Goal: Information Seeking & Learning: Learn about a topic

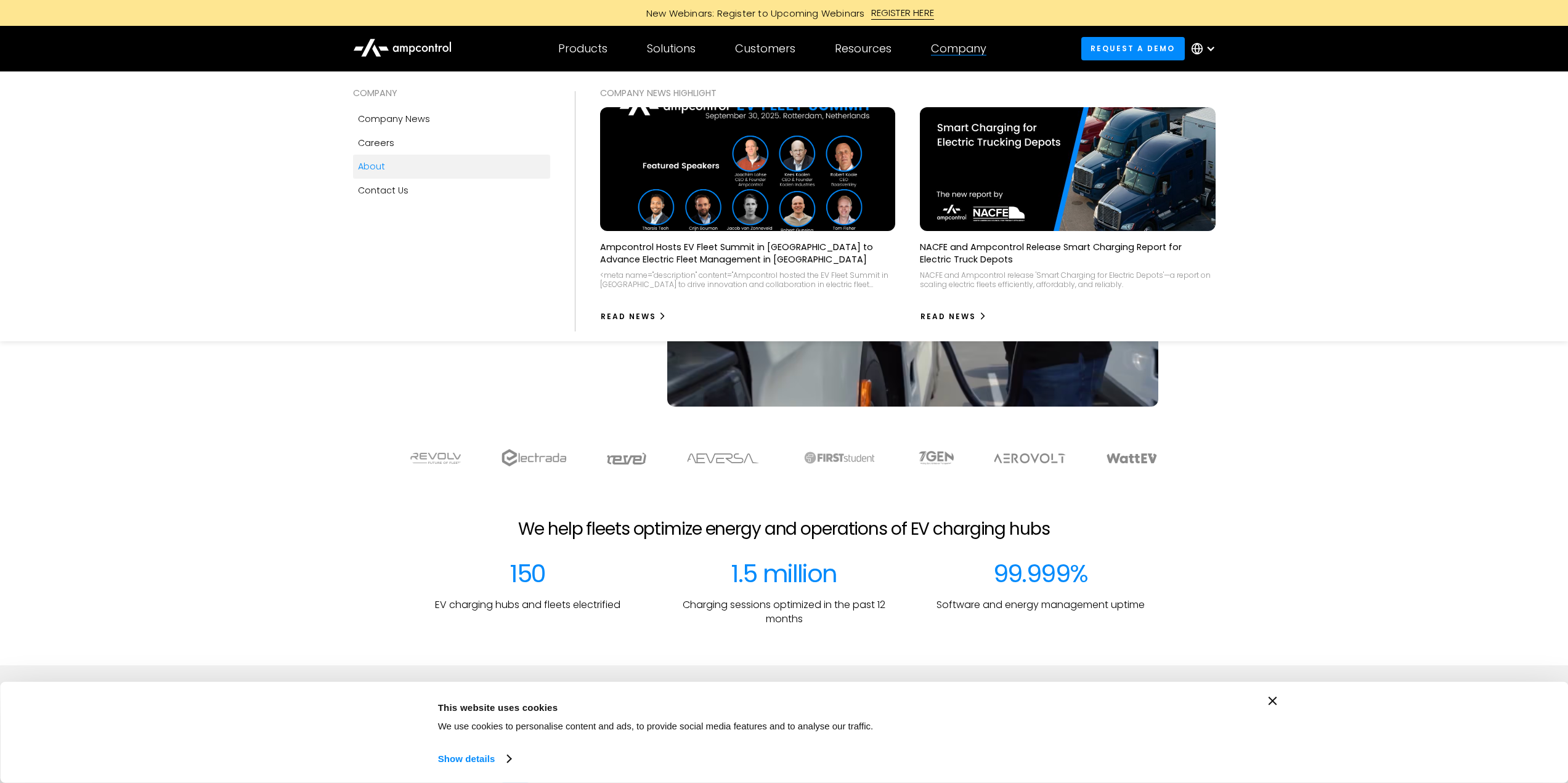
click at [374, 163] on div "About" at bounding box center [372, 166] width 27 height 14
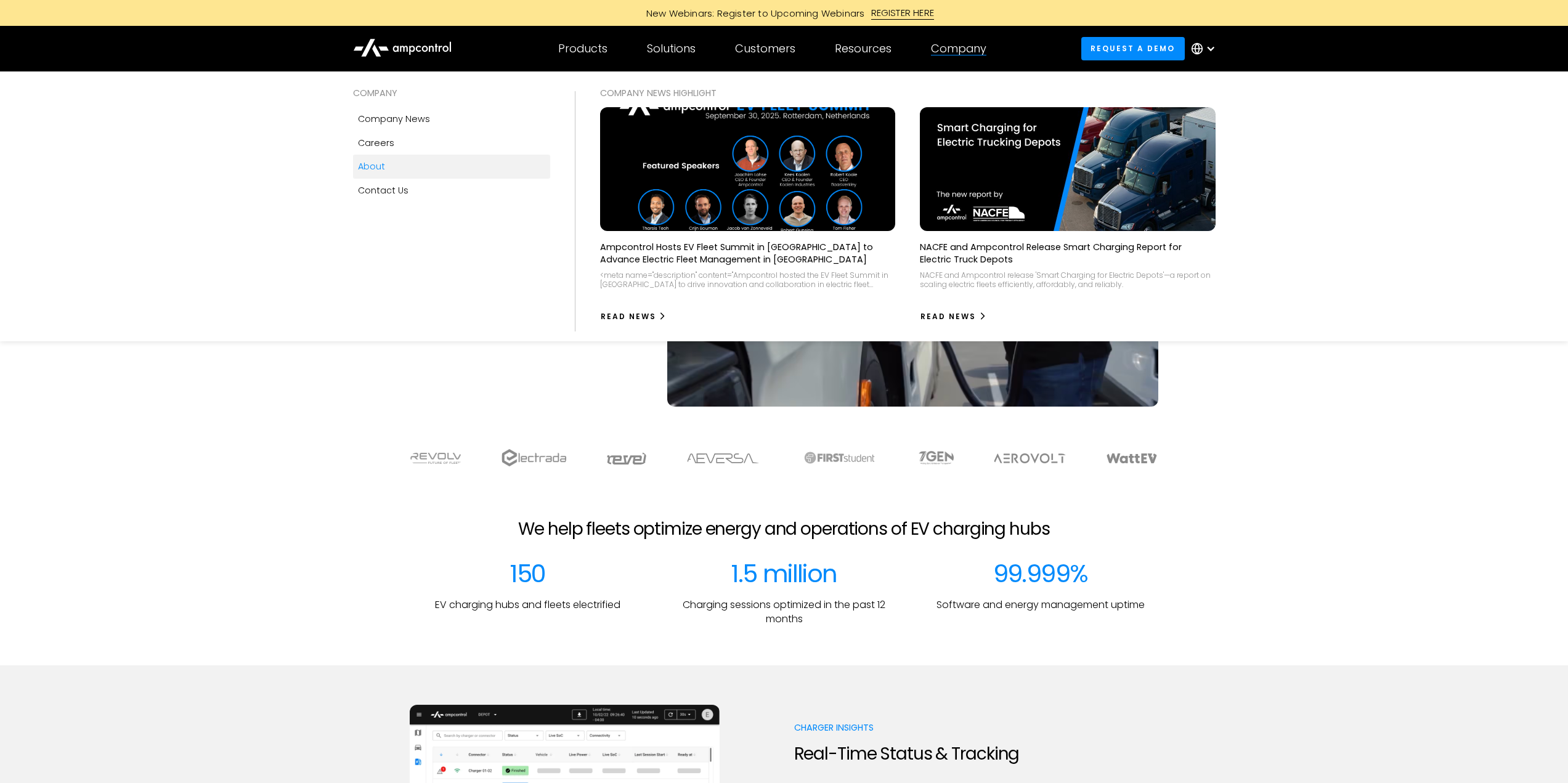
click at [366, 164] on div "About" at bounding box center [372, 166] width 27 height 14
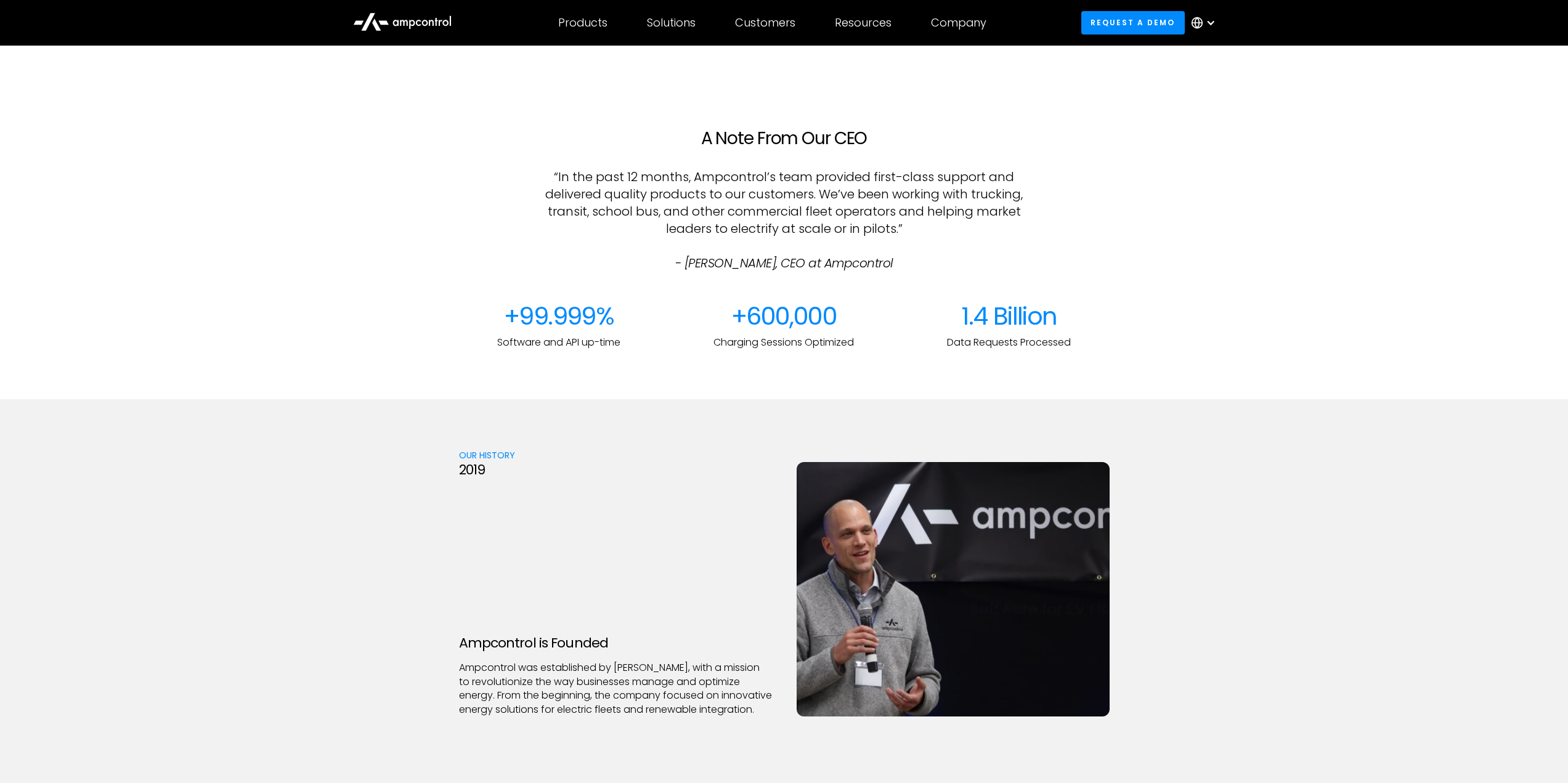
scroll to position [1265, 0]
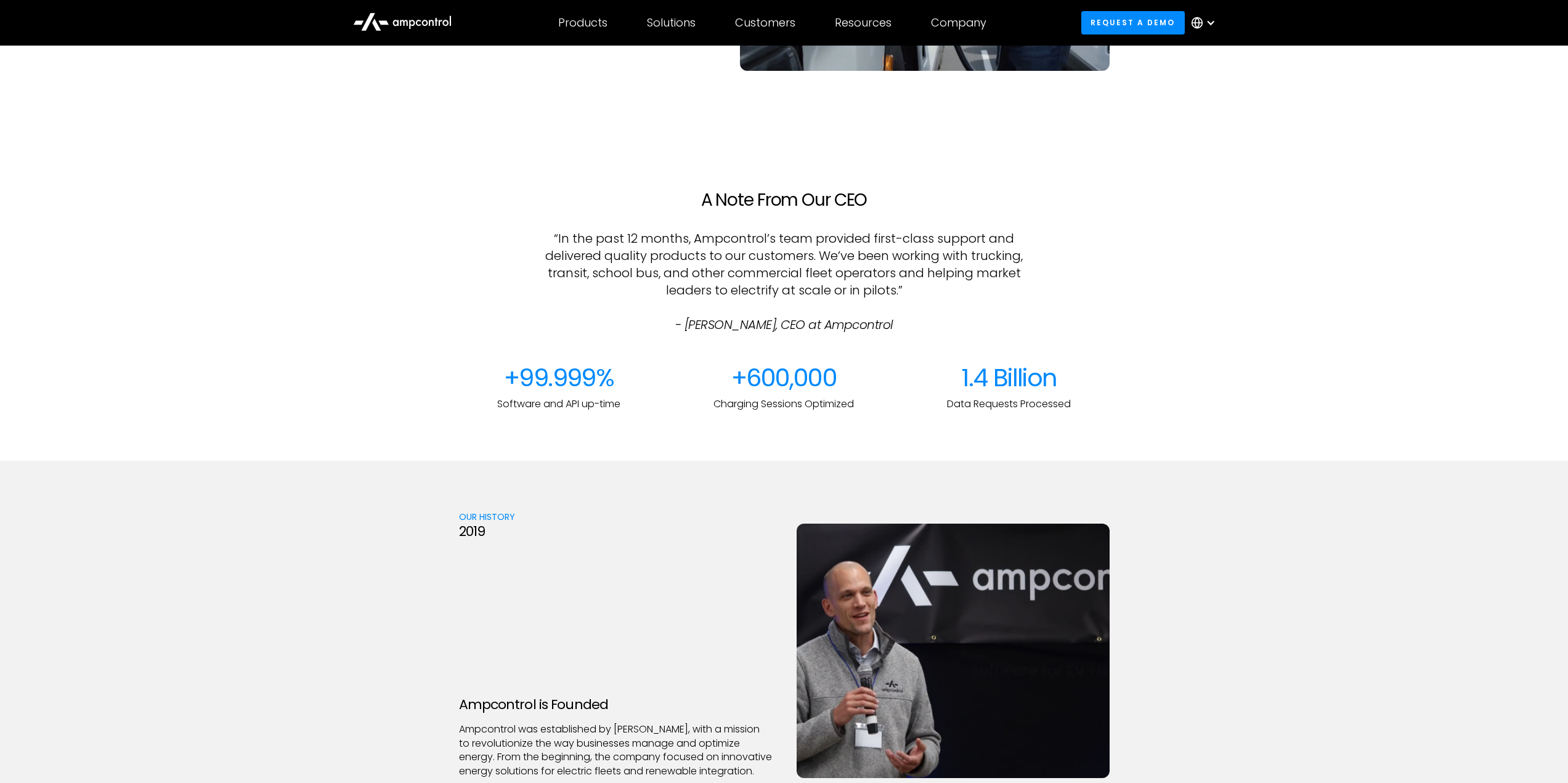
click at [464, 527] on div "2019" at bounding box center [472, 531] width 26 height 16
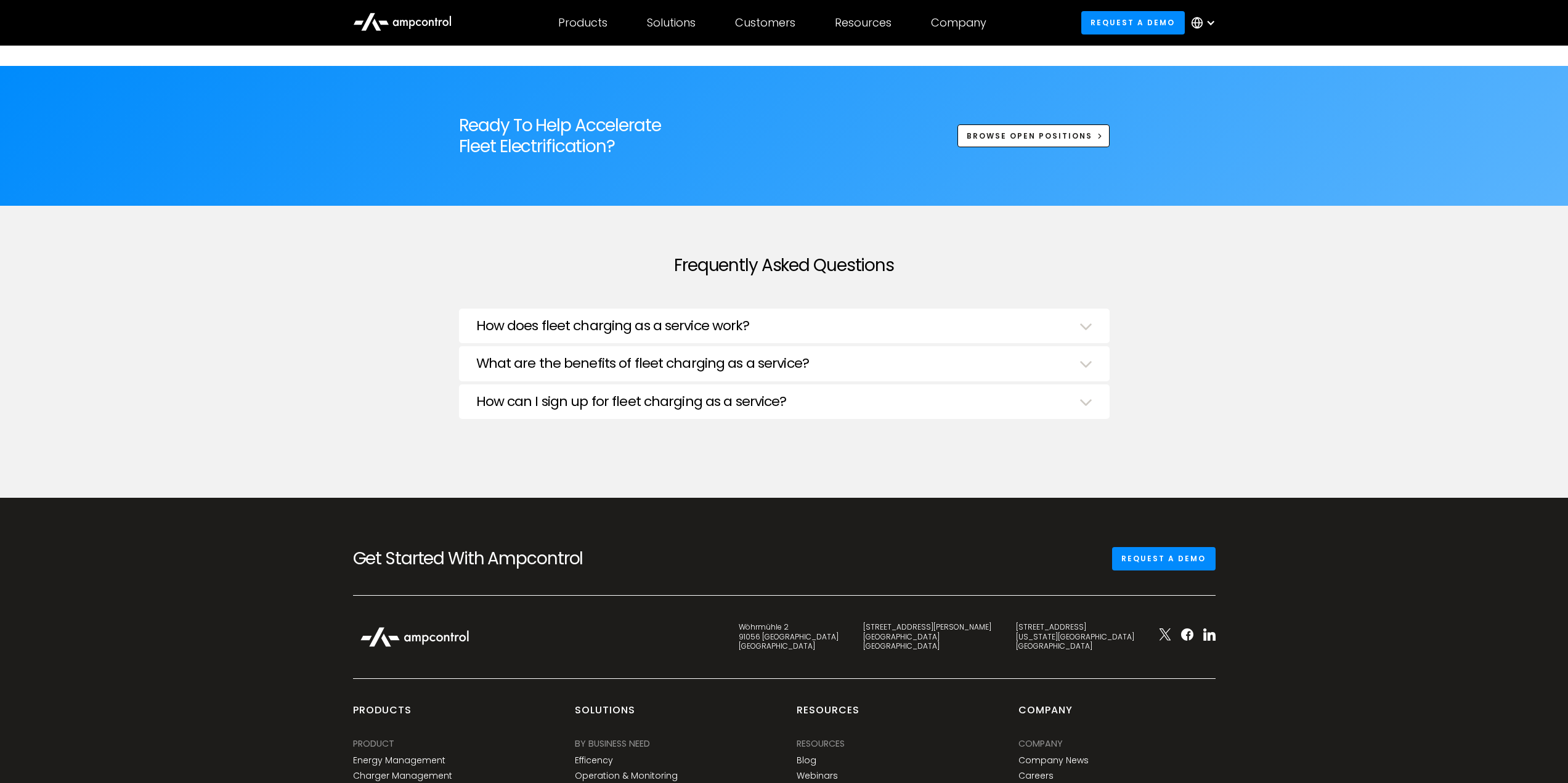
scroll to position [4591, 0]
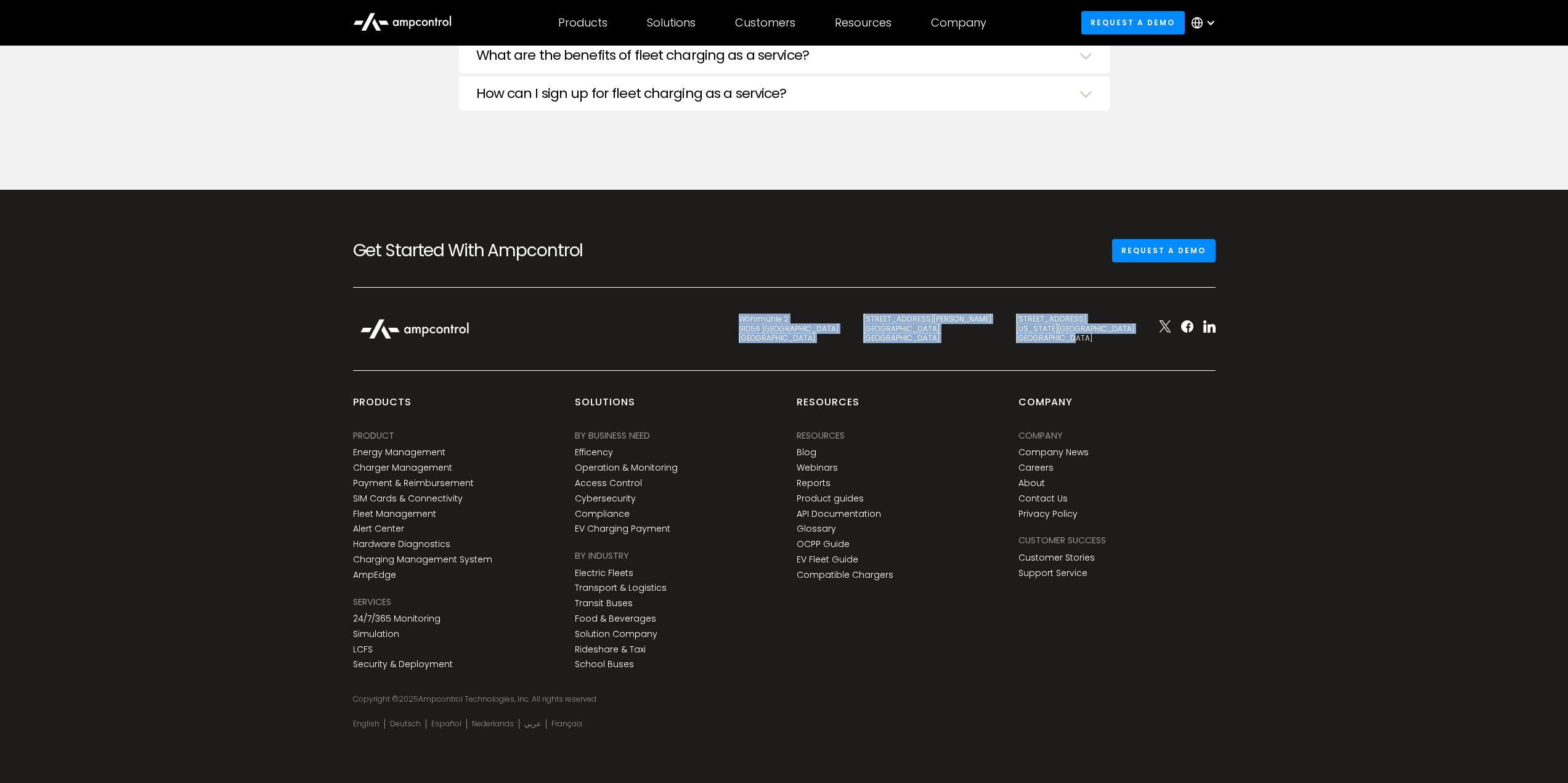
drag, startPoint x: 1123, startPoint y: 338, endPoint x: 891, endPoint y: 317, distance: 232.9
click at [891, 317] on div "Wöhrmühle 2 91056 Erlangen Germany C. de Eloy Gonzalo 27 28010 Madrid Spain 345…" at bounding box center [784, 341] width 887 height 58
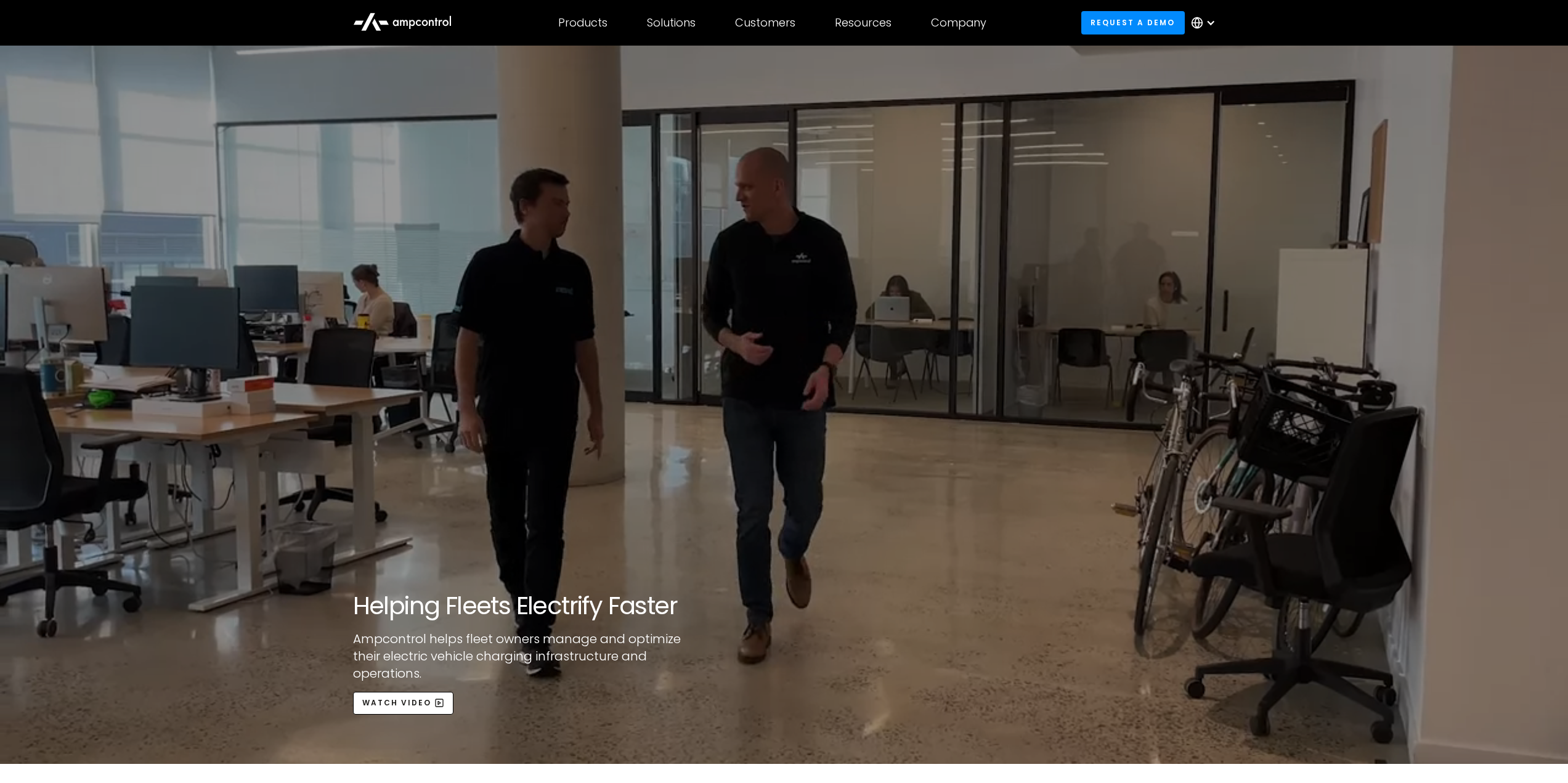
scroll to position [0, 0]
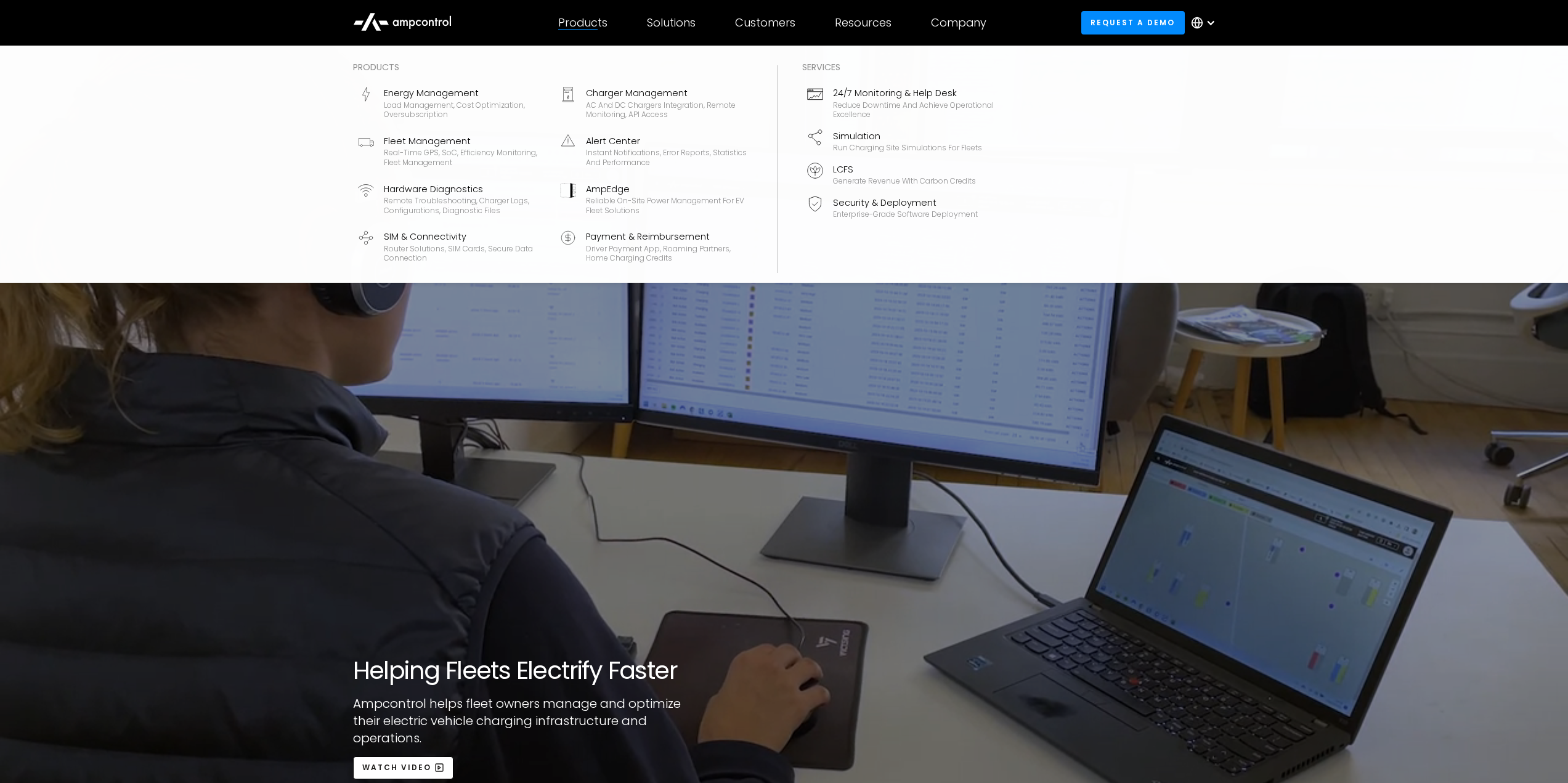
click at [595, 26] on div "Products" at bounding box center [583, 23] width 49 height 14
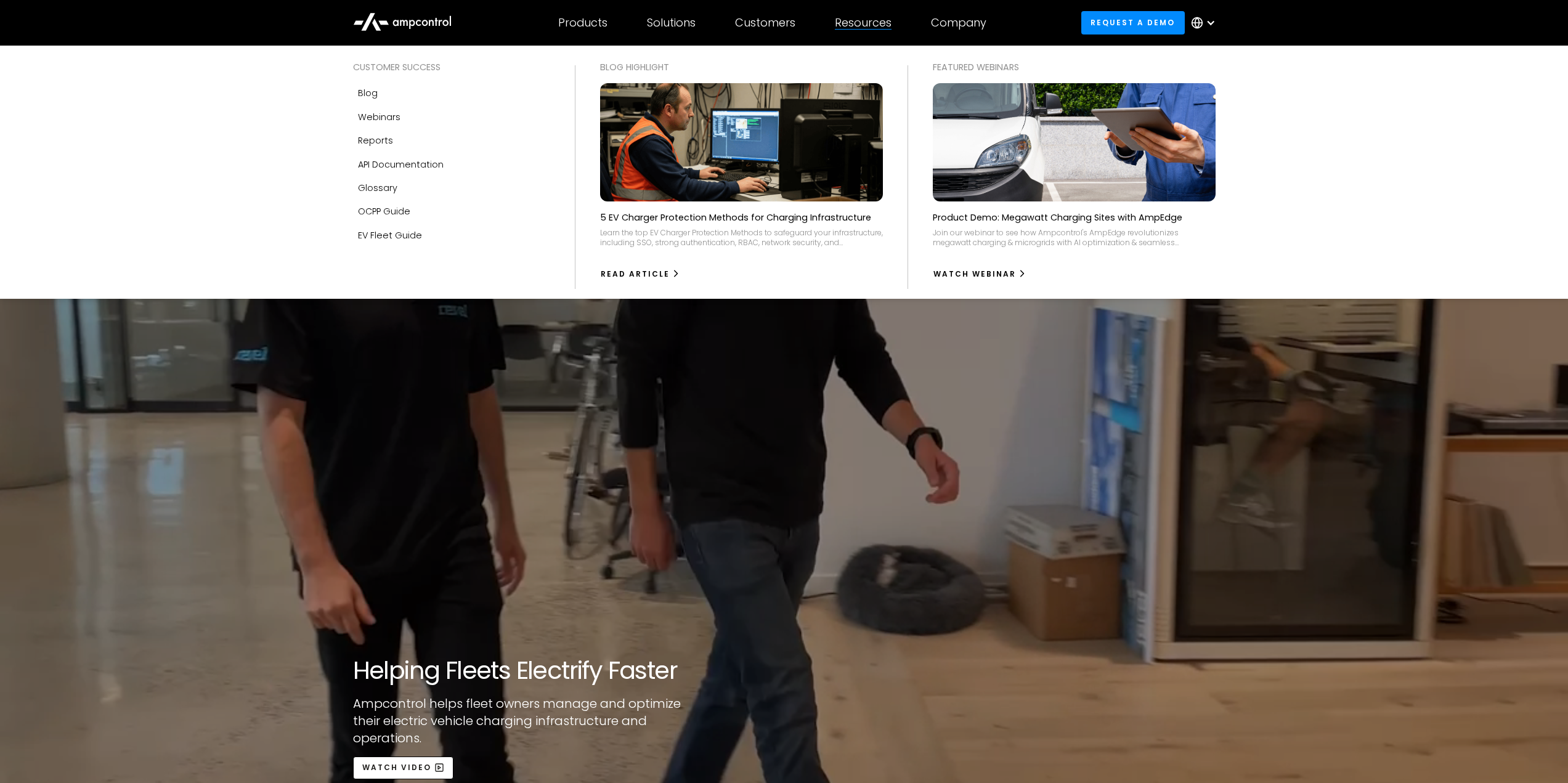
click at [1090, 216] on p "Product Demo: Megawatt Charging Sites with AmpEdge" at bounding box center [1057, 217] width 250 height 12
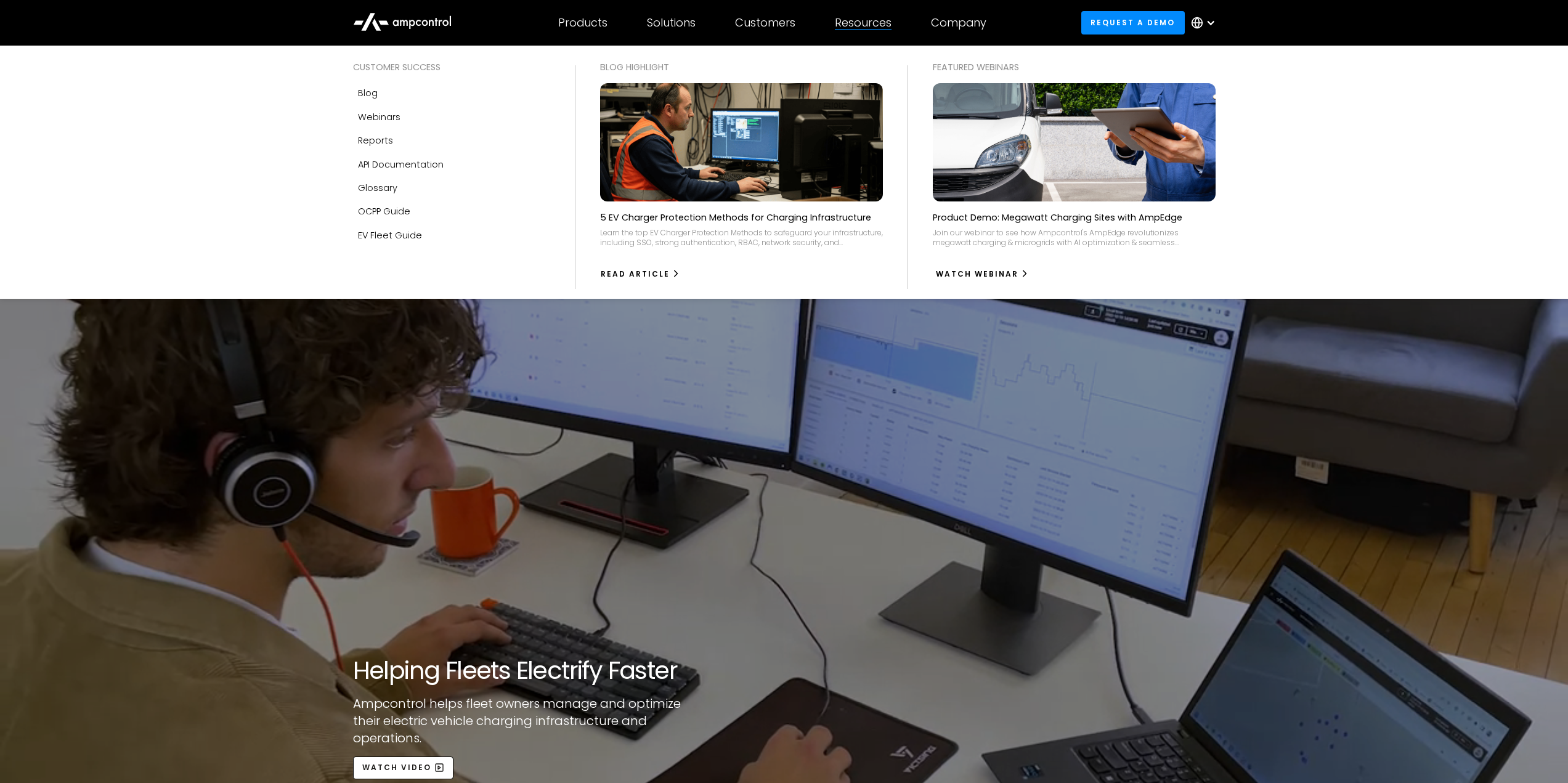
click at [1002, 266] on link "watch webinar" at bounding box center [982, 273] width 95 height 20
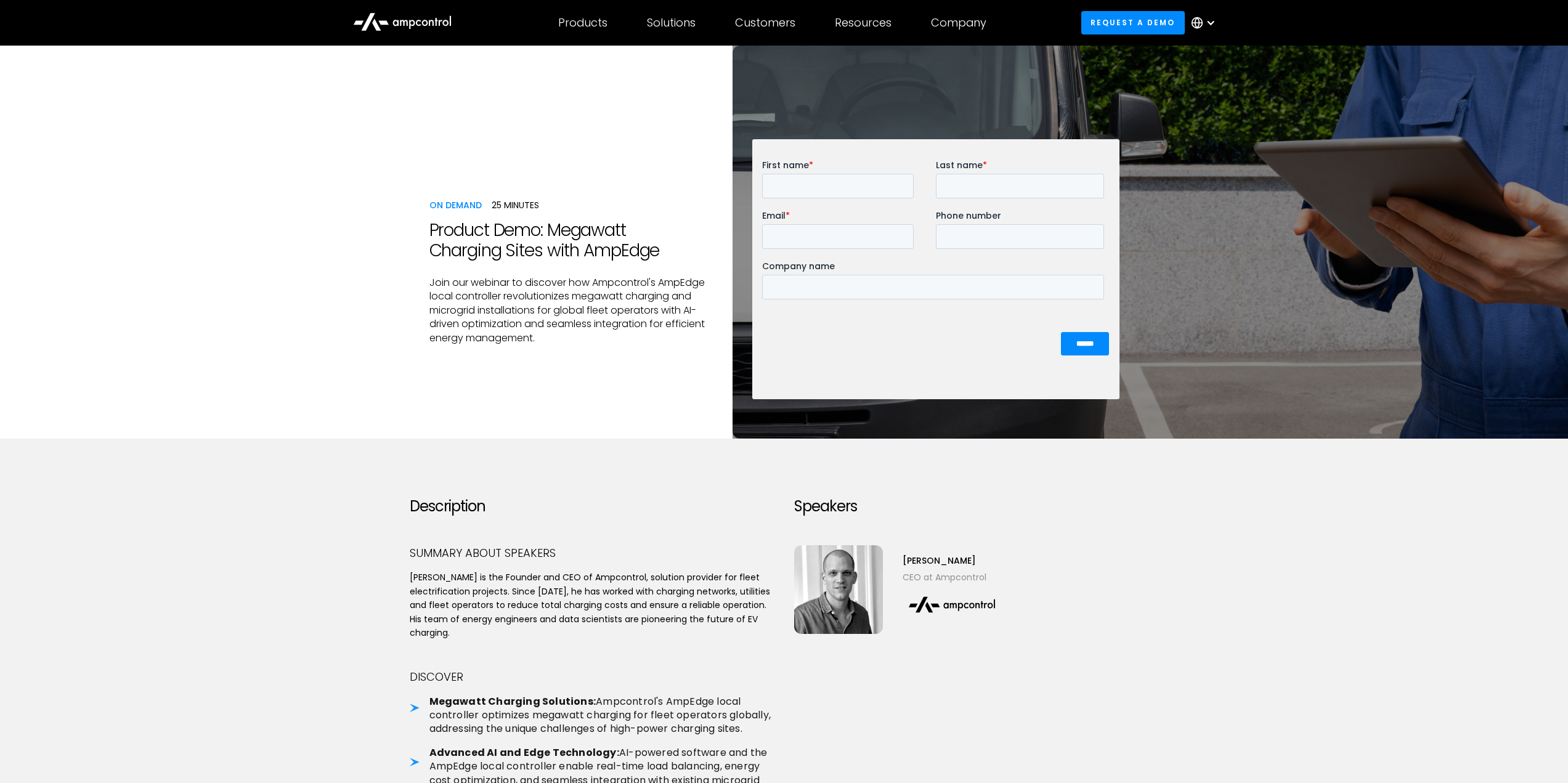
click at [596, 233] on h1 "Product Demo: Megawatt Charging Sites with AmpEdge" at bounding box center [571, 240] width 284 height 41
click at [420, 28] on icon at bounding box center [402, 20] width 99 height 30
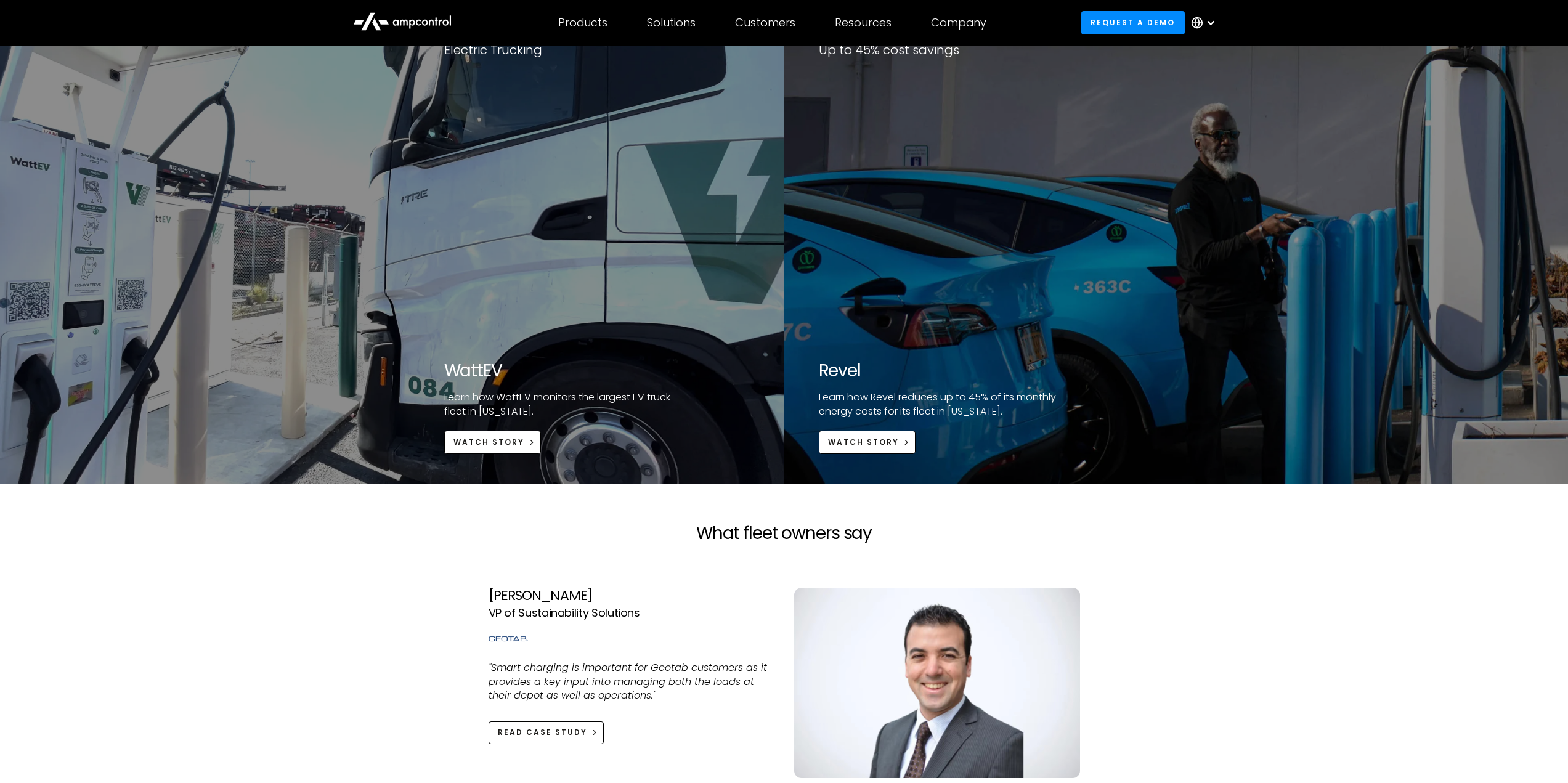
scroll to position [2587, 0]
